Goal: Communication & Community: Answer question/provide support

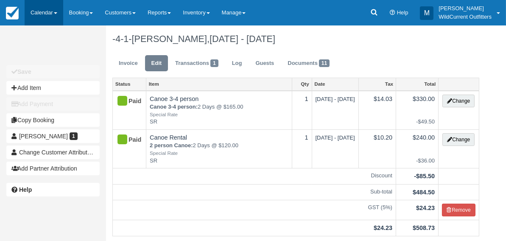
click at [36, 11] on link "Calendar" at bounding box center [44, 12] width 39 height 25
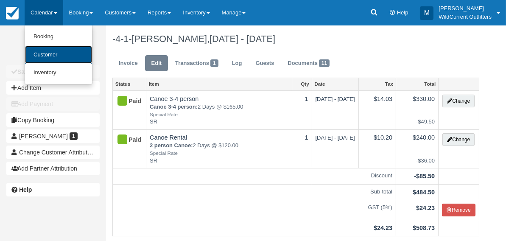
click at [41, 51] on link "Customer" at bounding box center [58, 55] width 67 height 18
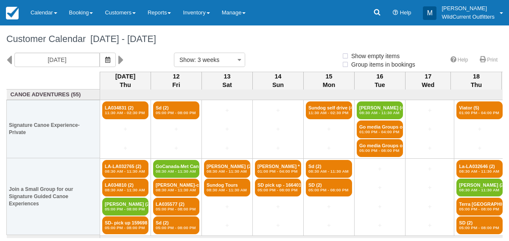
select select
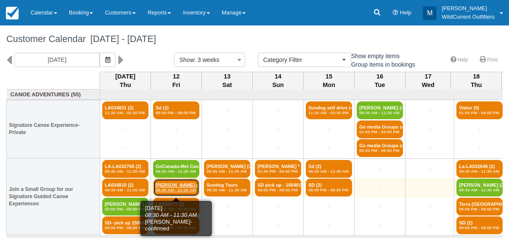
click at [178, 194] on link "Paula Johnson-confir (2) 08:30 AM - 11:30 AM" at bounding box center [176, 188] width 46 height 18
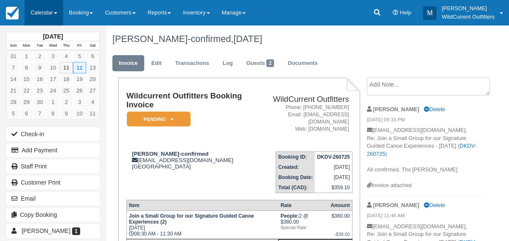
click at [37, 14] on link "Calendar" at bounding box center [44, 12] width 39 height 25
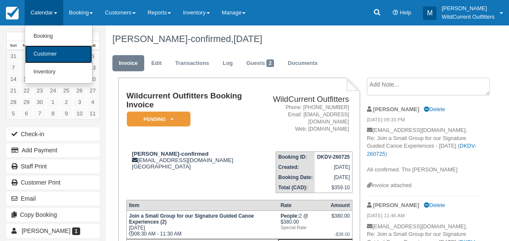
click at [46, 52] on link "Customer" at bounding box center [58, 54] width 67 height 18
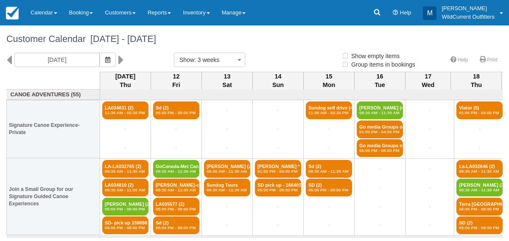
select select
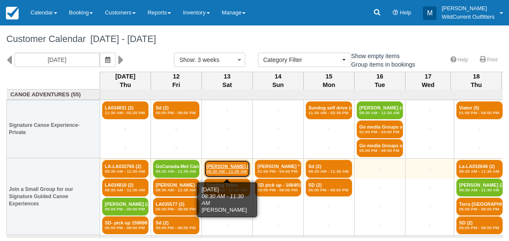
click at [223, 167] on link "David (2) 08:30 AM - 11:30 AM" at bounding box center [227, 169] width 46 height 18
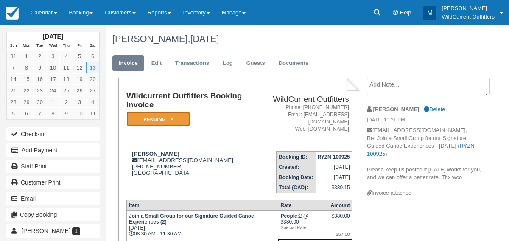
click at [172, 116] on em "Pending" at bounding box center [159, 119] width 64 height 15
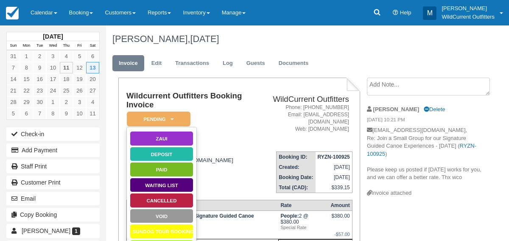
click at [257, 47] on div "David, September 13 2025" at bounding box center [297, 38] width 382 height 27
click at [43, 17] on link "Calendar" at bounding box center [44, 12] width 39 height 25
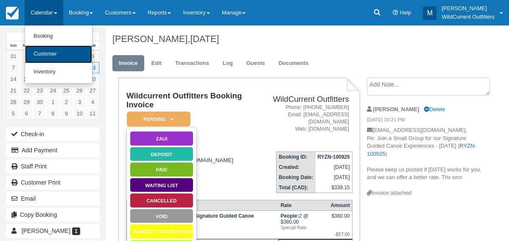
click at [47, 51] on link "Customer" at bounding box center [58, 54] width 67 height 18
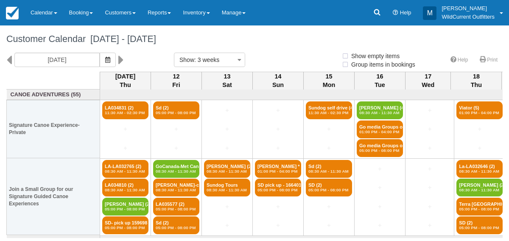
select select
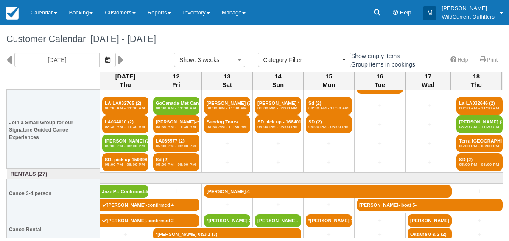
scroll to position [68, 0]
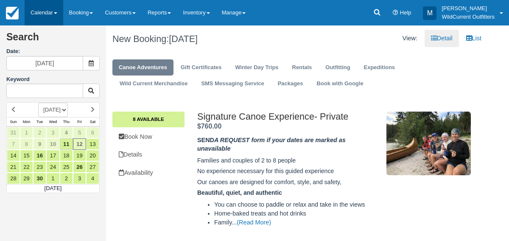
click at [44, 16] on link "Calendar" at bounding box center [44, 12] width 39 height 25
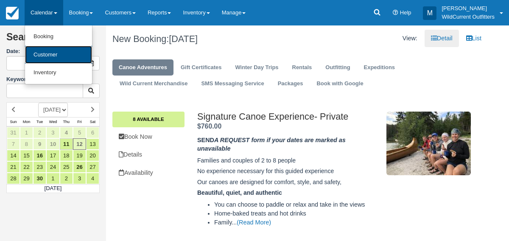
click at [50, 52] on link "Customer" at bounding box center [58, 55] width 67 height 18
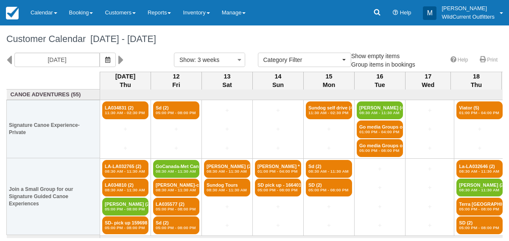
select select
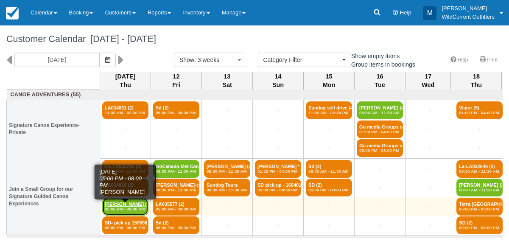
click at [119, 203] on link "[PERSON_NAME] (2) 05:00 PM - 08:00 PM" at bounding box center [125, 207] width 46 height 18
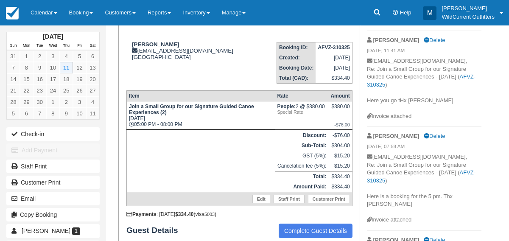
scroll to position [109, 0]
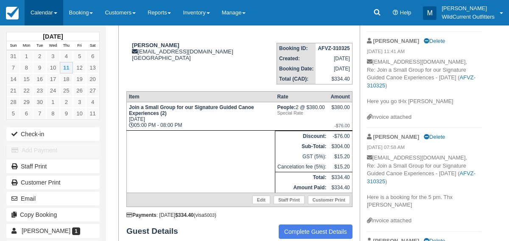
click at [32, 12] on link "Calendar" at bounding box center [44, 12] width 39 height 25
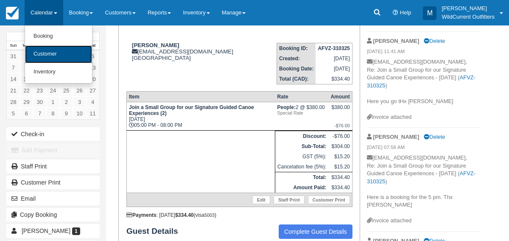
click at [40, 56] on link "Customer" at bounding box center [58, 54] width 67 height 18
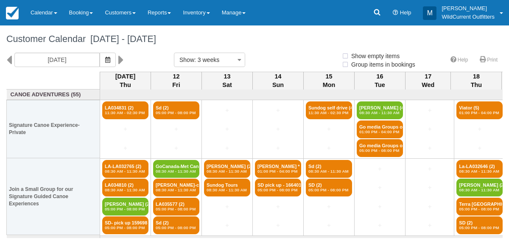
select select
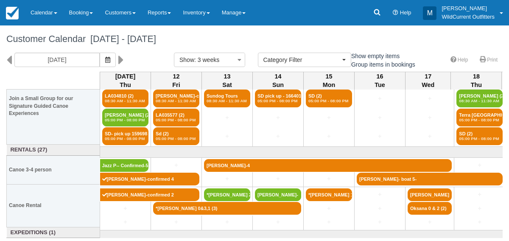
scroll to position [90, 0]
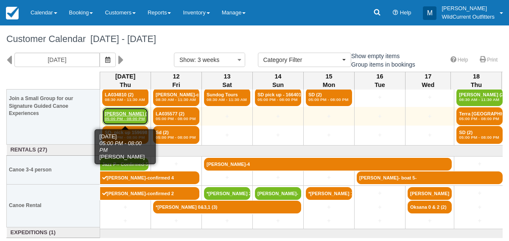
click at [135, 117] on em "05:00 PM - 08:00 PM" at bounding box center [125, 118] width 41 height 5
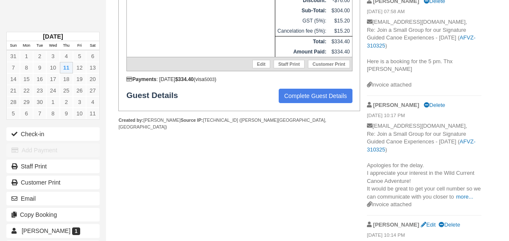
scroll to position [247, 0]
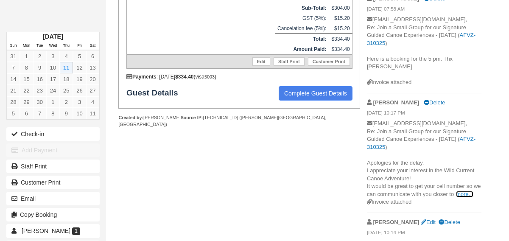
click at [464, 191] on link "more..." at bounding box center [464, 194] width 17 height 6
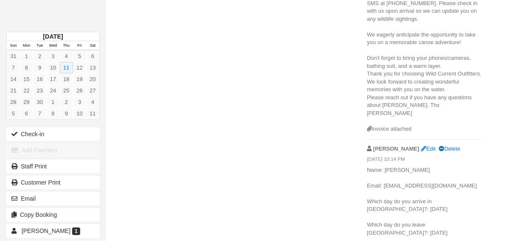
scroll to position [682, 0]
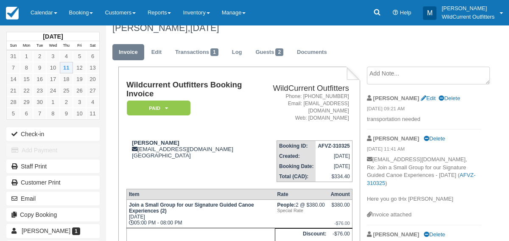
scroll to position [0, 0]
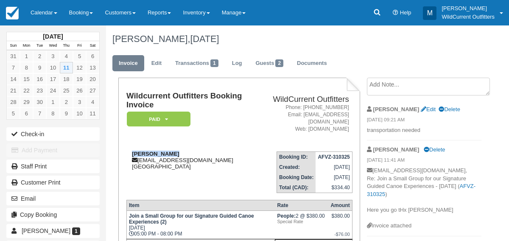
drag, startPoint x: 171, startPoint y: 145, endPoint x: 129, endPoint y: 145, distance: 42.4
click at [129, 151] on div "Keith brooker kthbrooker@yahoo.co.uk Canada" at bounding box center [190, 160] width 128 height 19
copy strong "Keith brooker"
click at [38, 17] on link "Calendar" at bounding box center [44, 12] width 39 height 25
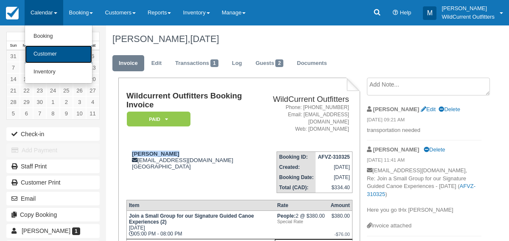
click at [39, 52] on link "Customer" at bounding box center [58, 54] width 67 height 18
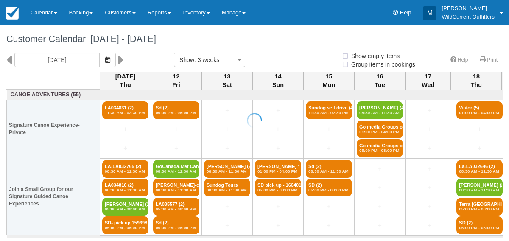
select select
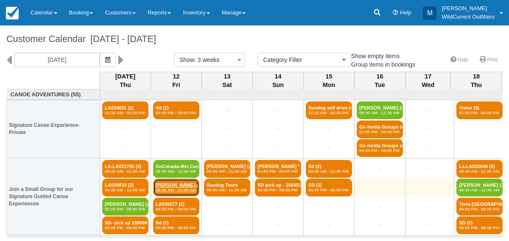
click at [177, 190] on em "08:30 AM - 11:30 AM" at bounding box center [176, 190] width 41 height 5
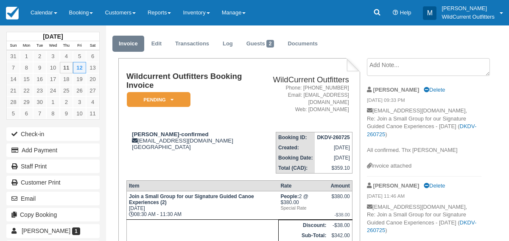
scroll to position [17, 0]
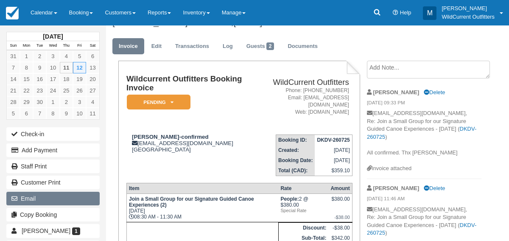
click at [58, 196] on button "Email" at bounding box center [52, 199] width 93 height 14
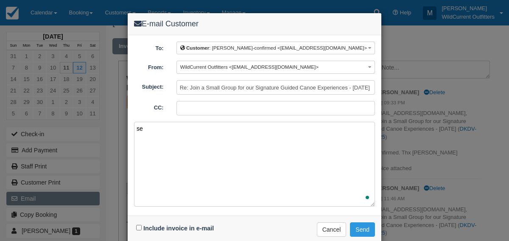
type textarea "s"
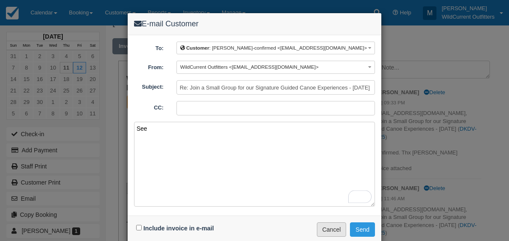
type textarea "See"
click at [321, 227] on button "Cancel" at bounding box center [332, 229] width 30 height 14
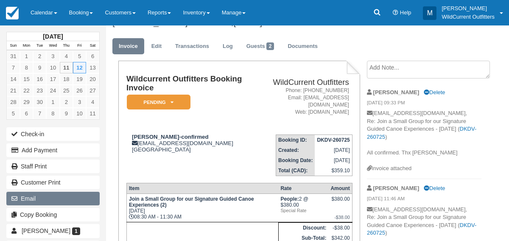
click at [26, 193] on button "Email" at bounding box center [52, 199] width 93 height 14
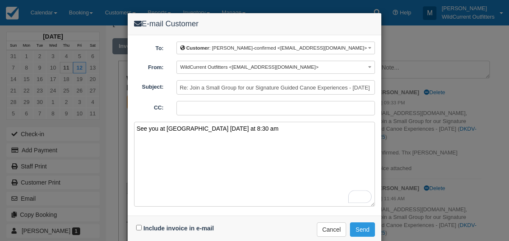
click at [280, 125] on textarea "See you at Pyramid Lake Lodge tomorrow at 8:30 am" at bounding box center [254, 164] width 241 height 85
type textarea "See you at Pyramid Lake Lodge tomorrow at 8:30 am Reach out any time by email o…"
click at [140, 225] on input "Include invoice in e-mail" at bounding box center [139, 228] width 6 height 6
checkbox input "true"
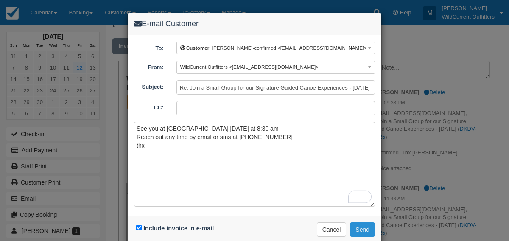
click at [360, 222] on button "Send" at bounding box center [362, 229] width 25 height 14
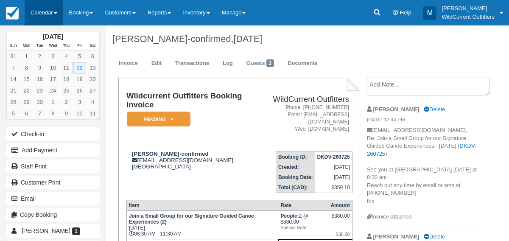
click at [40, 11] on link "Calendar" at bounding box center [44, 12] width 39 height 25
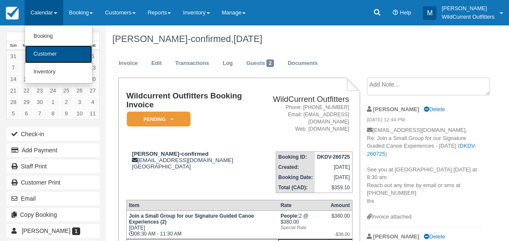
click at [50, 59] on link "Customer" at bounding box center [58, 54] width 67 height 18
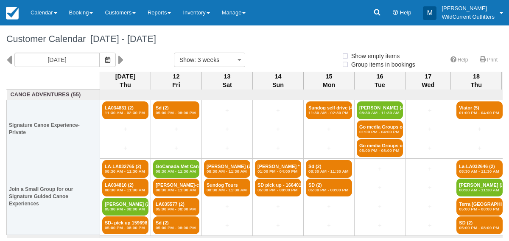
select select
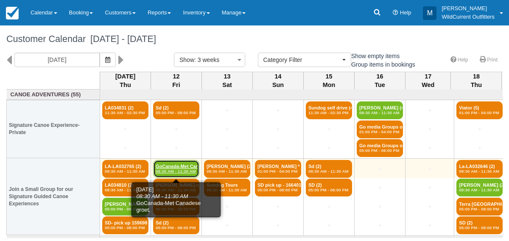
click at [163, 169] on em "08:30 AM - 11:30 AM" at bounding box center [176, 171] width 41 height 5
